Goal: Information Seeking & Learning: Learn about a topic

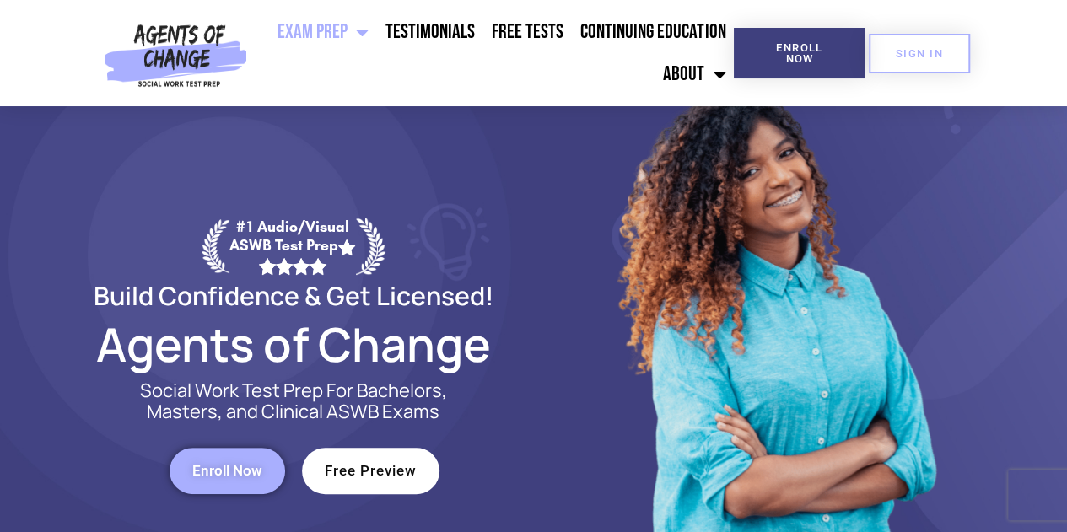
scroll to position [84, 0]
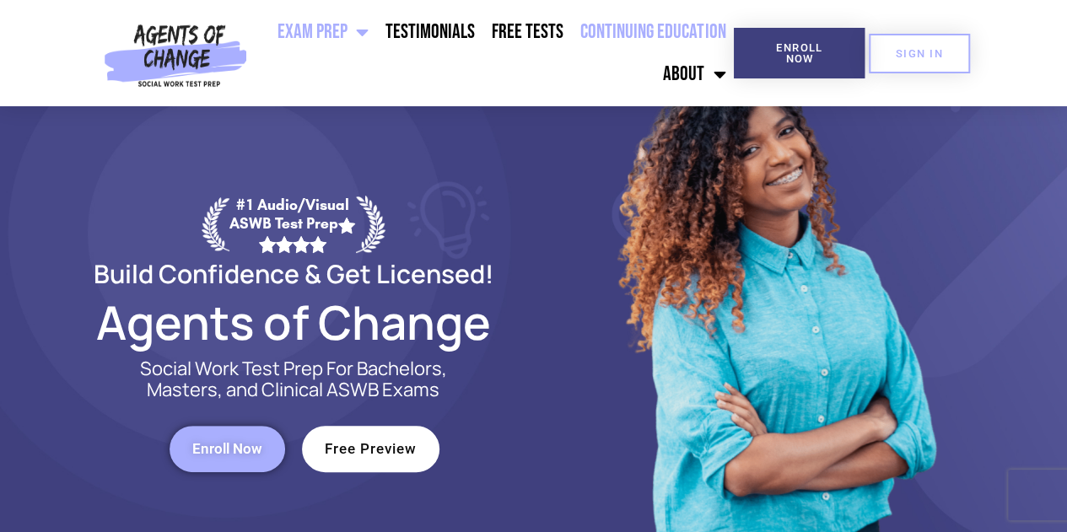
click at [645, 33] on link "Continuing Education" at bounding box center [653, 32] width 162 height 42
click at [645, 24] on link "Continuing Education" at bounding box center [653, 32] width 162 height 42
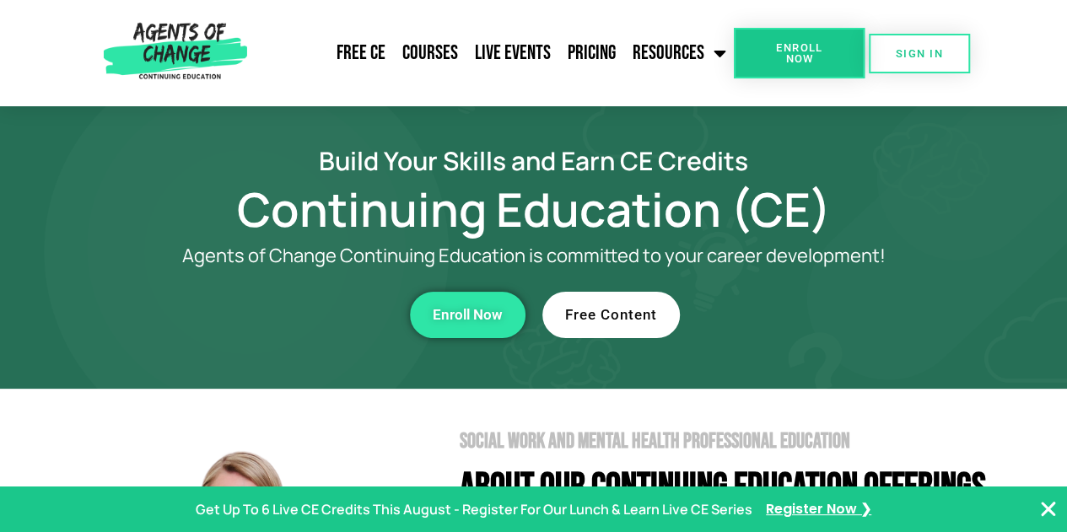
click at [586, 324] on link "Free Content" at bounding box center [612, 315] width 138 height 46
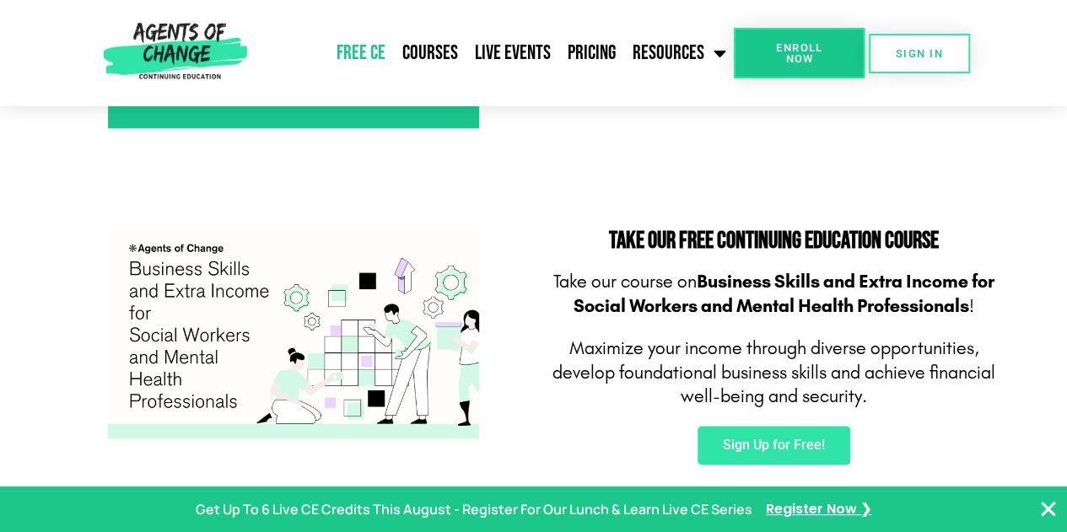
scroll to position [1013, 0]
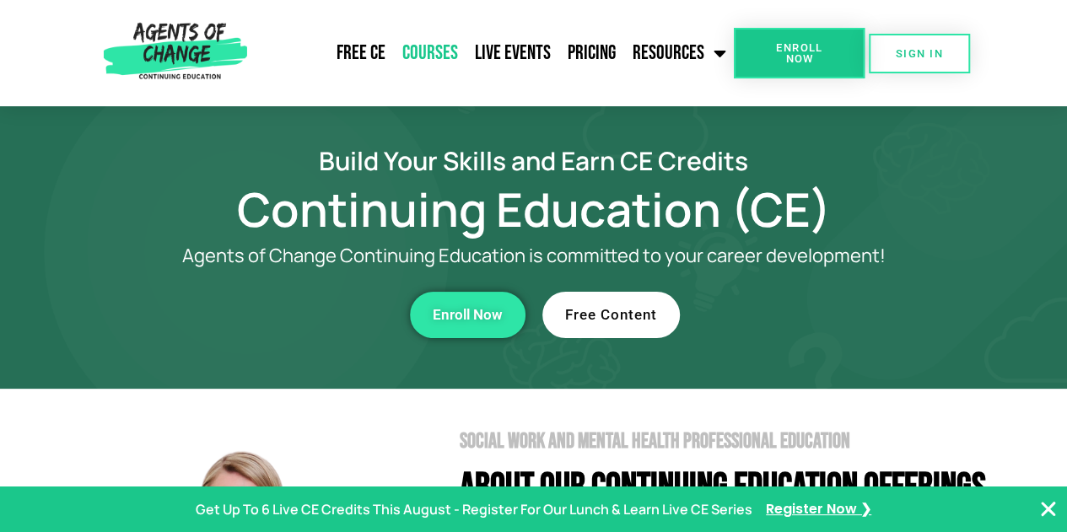
click at [434, 50] on link "Courses" at bounding box center [430, 53] width 73 height 42
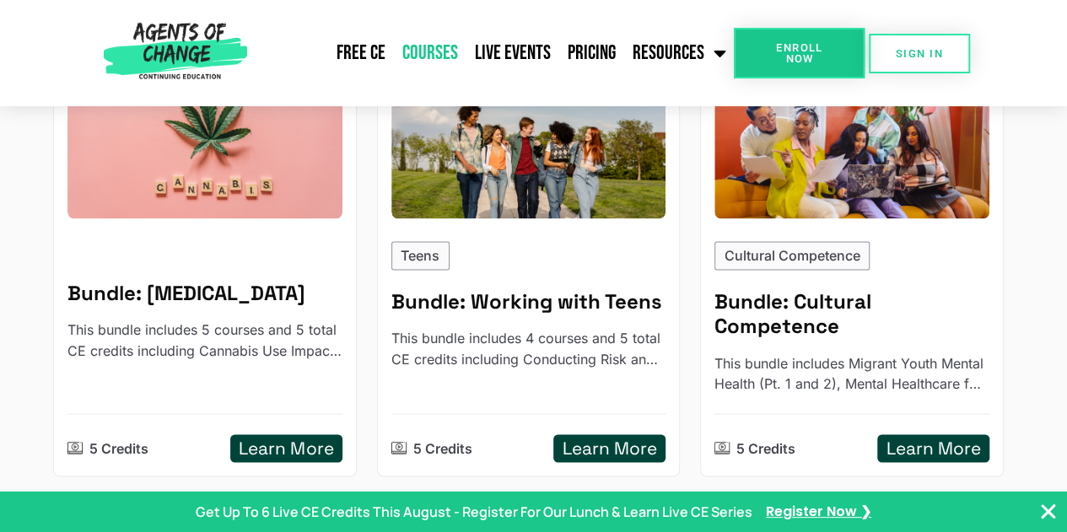
scroll to position [1266, 0]
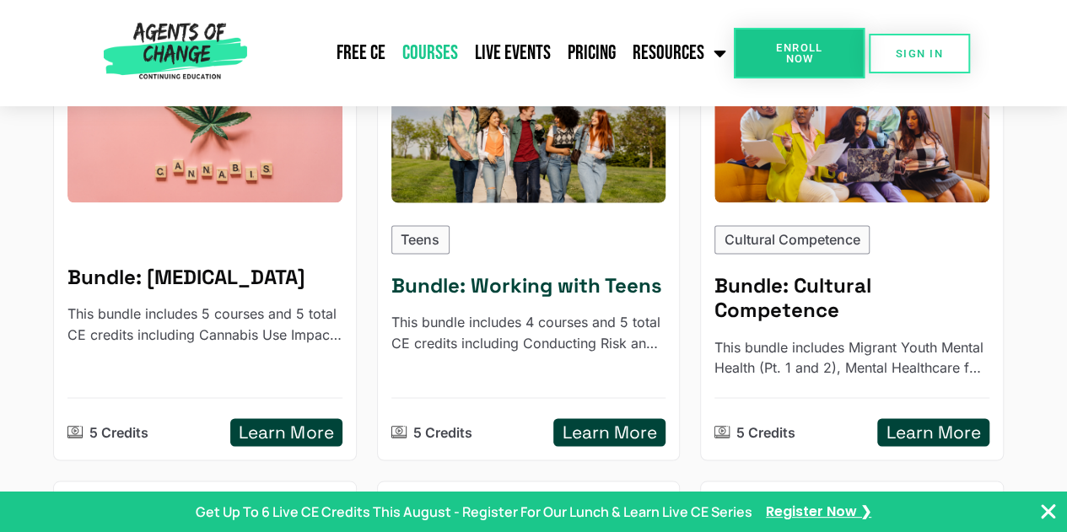
click at [619, 422] on h5 "Learn More" at bounding box center [610, 432] width 95 height 21
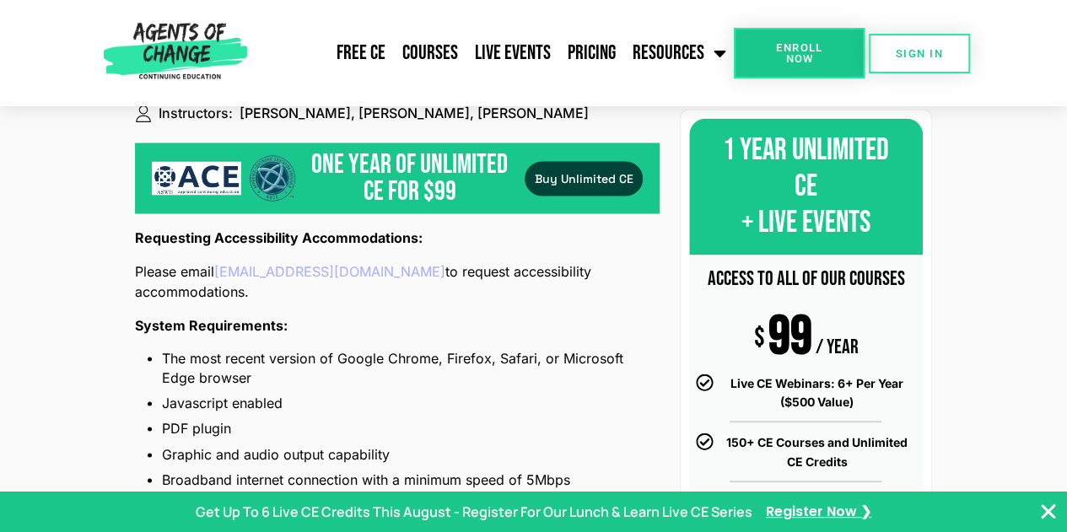
scroll to position [1603, 0]
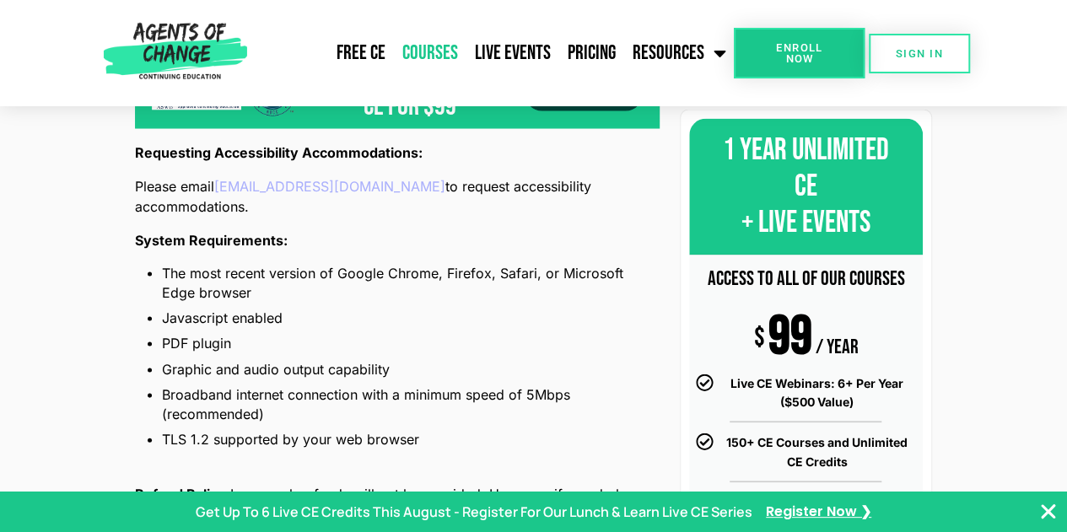
click at [425, 48] on link "Courses" at bounding box center [430, 53] width 73 height 42
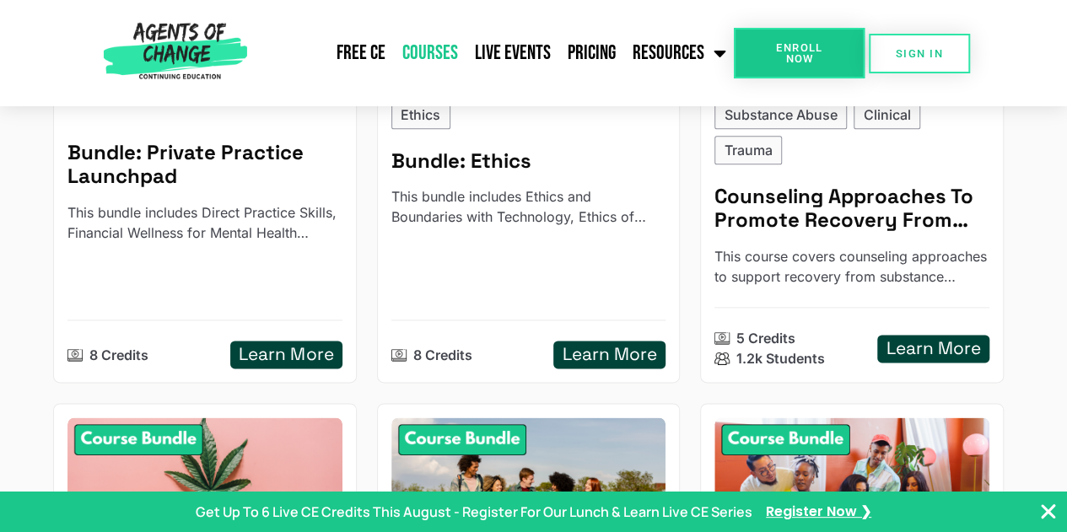
scroll to position [844, 0]
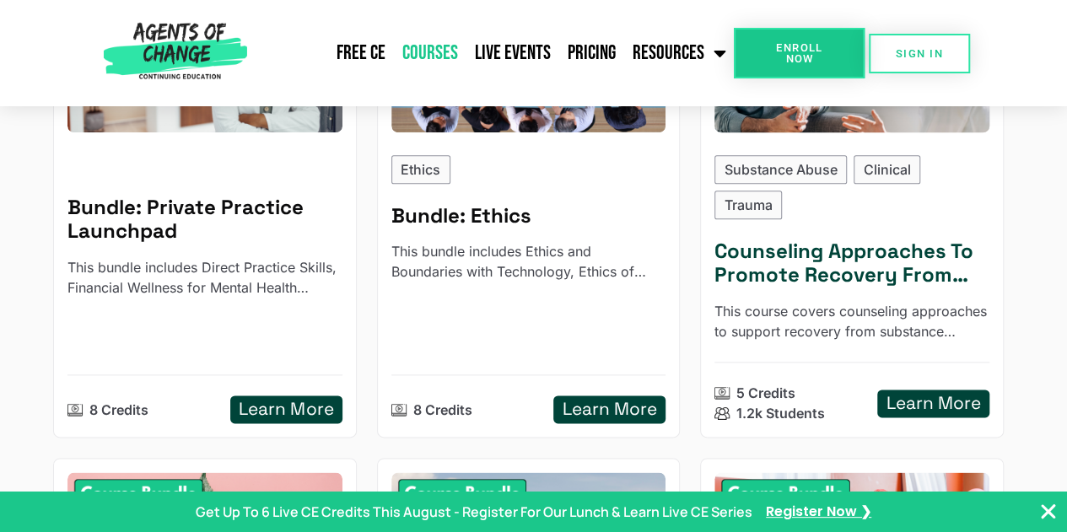
click at [834, 240] on h5 "Counseling Approaches To Promote Recovery From Substance Use - Reading Based" at bounding box center [852, 264] width 275 height 49
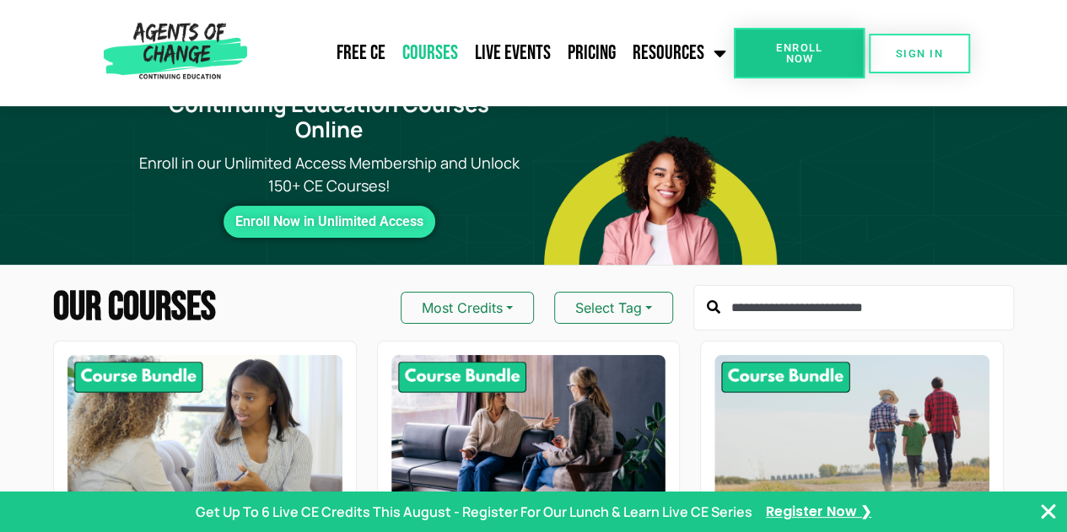
scroll to position [0, 0]
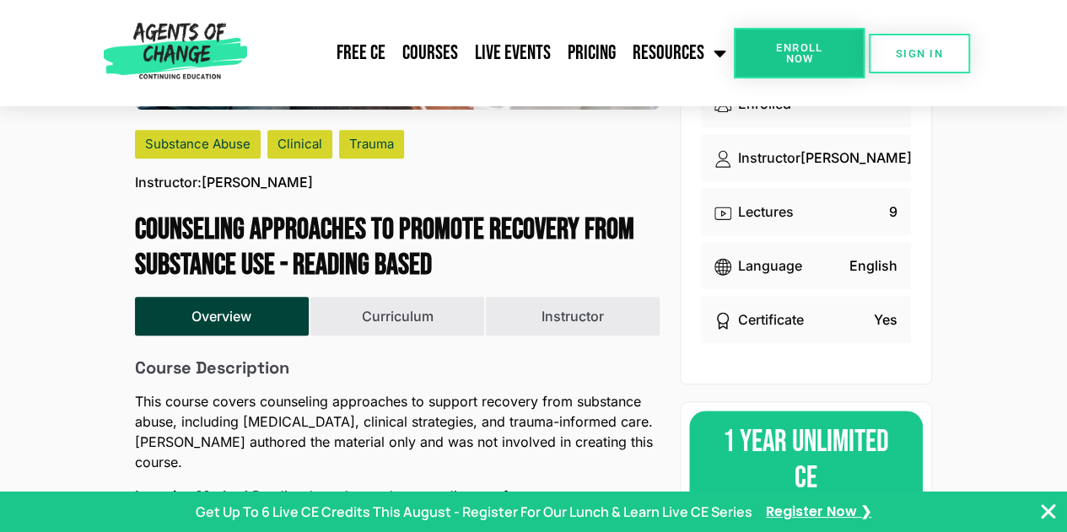
scroll to position [338, 0]
